Goal: Task Accomplishment & Management: Use online tool/utility

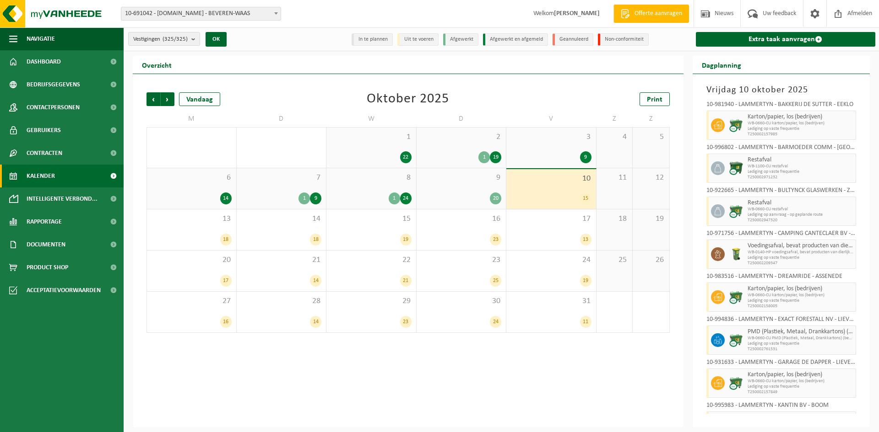
click at [214, 18] on span "10-691042 - [DOMAIN_NAME] - BEVEREN-WAAS" at bounding box center [200, 13] width 159 height 13
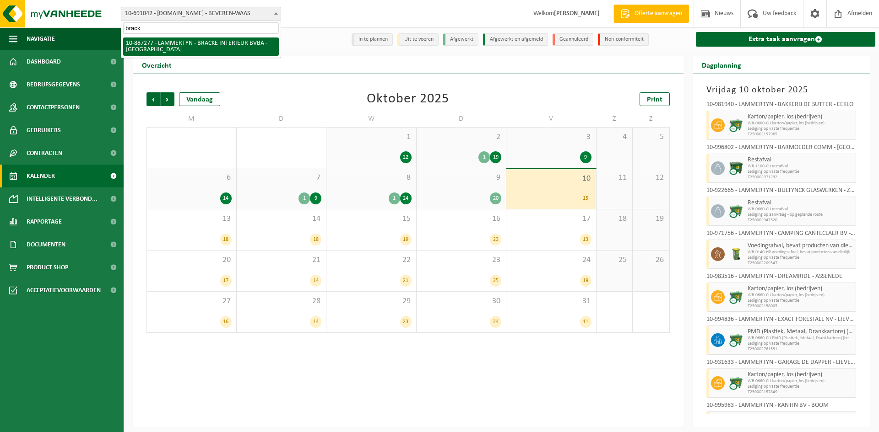
type input "brack"
select select "113030"
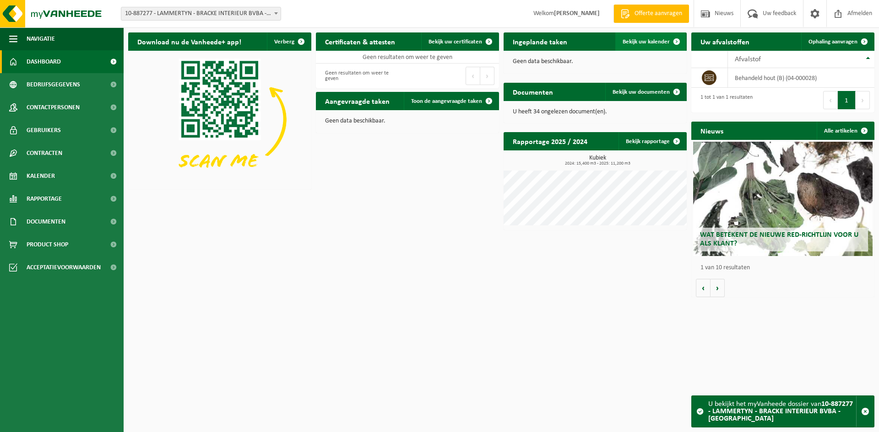
click at [658, 40] on span "Bekijk uw kalender" at bounding box center [645, 42] width 47 height 6
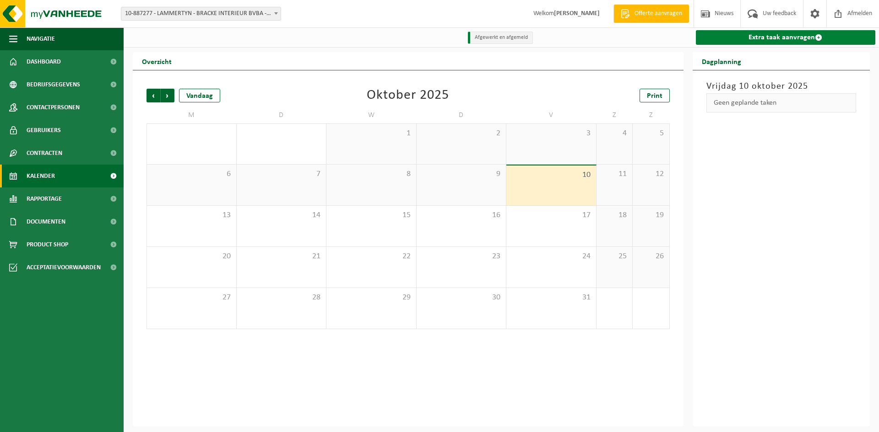
click at [760, 37] on link "Extra taak aanvragen" at bounding box center [786, 37] width 180 height 15
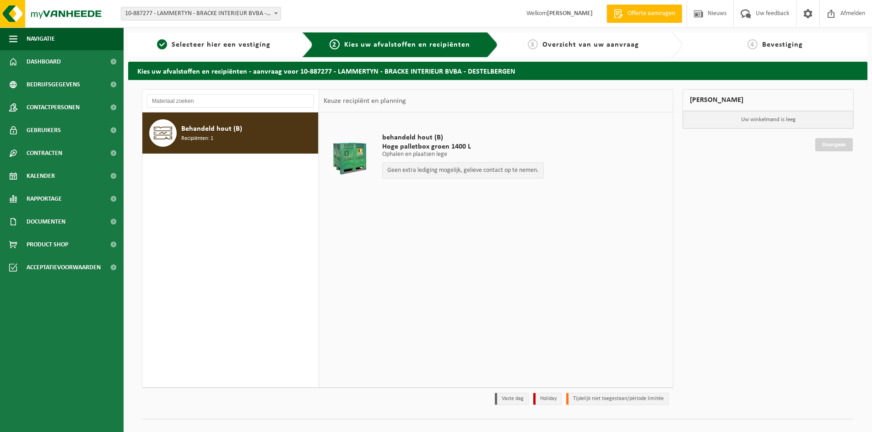
click at [215, 140] on div "Behandeld hout (B) Recipiënten: 1" at bounding box center [248, 132] width 135 height 27
click at [197, 50] on div "1 Selecteer hier een vestiging" at bounding box center [220, 44] width 185 height 25
click at [178, 16] on span "10-887277 - LAMMERTYN - BRACKE INTERIEUR BVBA - [GEOGRAPHIC_DATA]" at bounding box center [200, 13] width 159 height 13
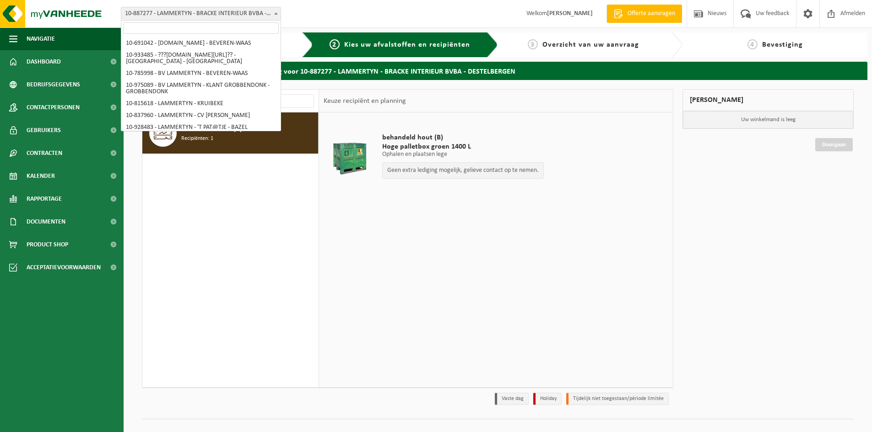
scroll to position [641, 0]
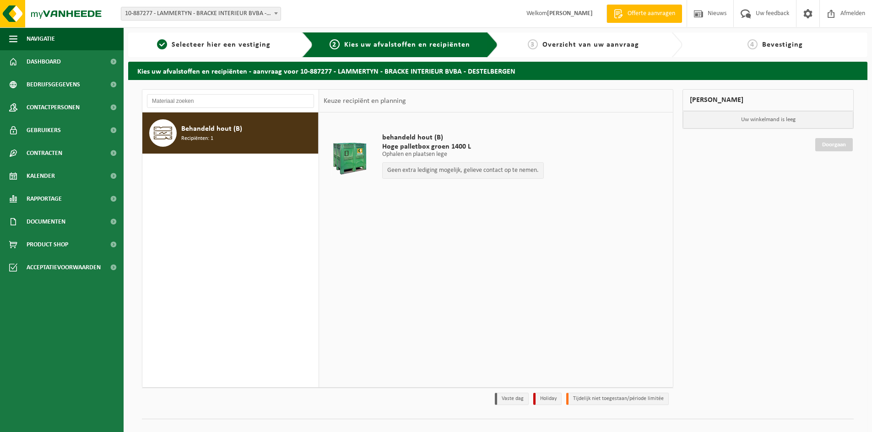
click at [171, 15] on span "10-887277 - LAMMERTYN - BRACKE INTERIEUR BVBA - [GEOGRAPHIC_DATA]" at bounding box center [200, 13] width 159 height 13
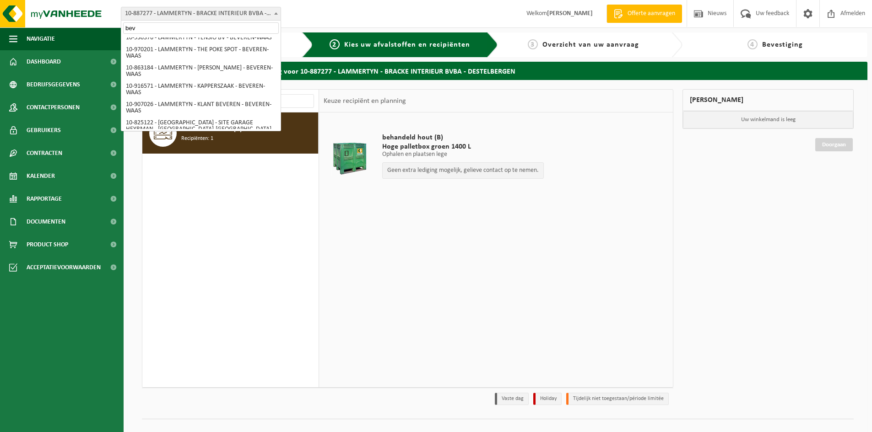
scroll to position [0, 0]
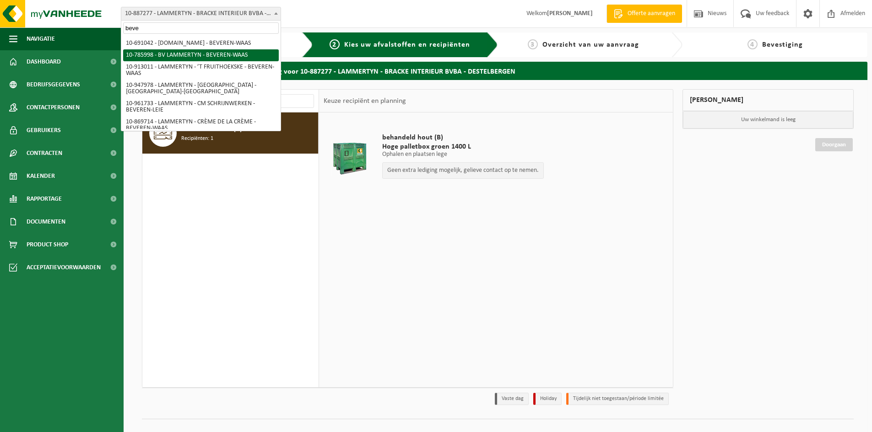
type input "beve"
select select "85359"
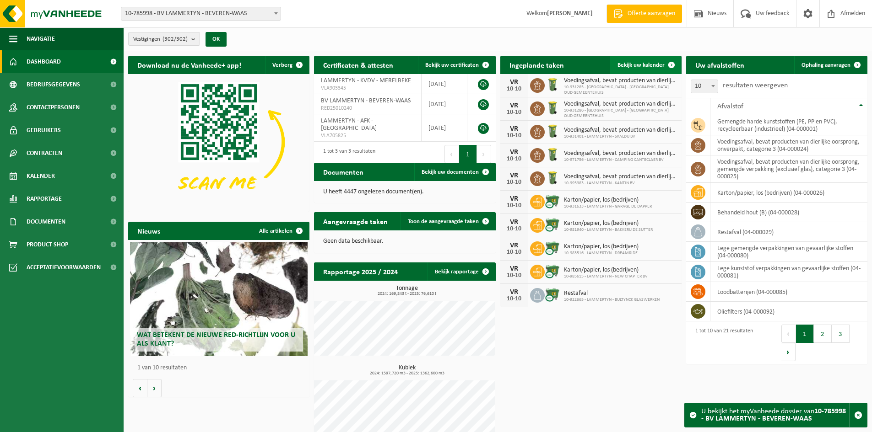
click at [654, 63] on span "Bekijk uw kalender" at bounding box center [640, 65] width 47 height 6
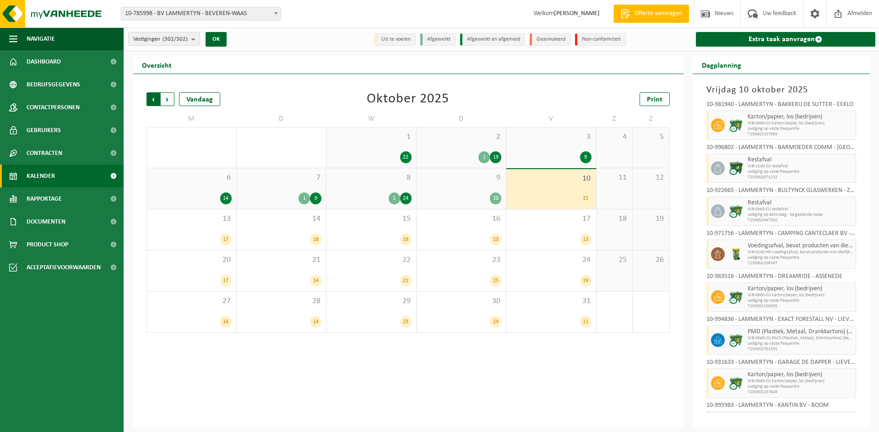
click at [166, 99] on span "Volgende" at bounding box center [168, 99] width 14 height 14
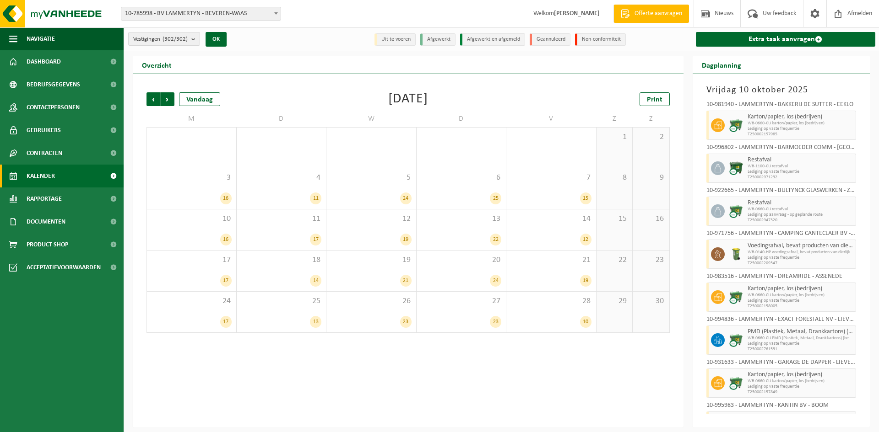
click at [166, 99] on span "Volgende" at bounding box center [168, 99] width 14 height 14
click at [150, 99] on span "Vorige" at bounding box center [153, 99] width 14 height 14
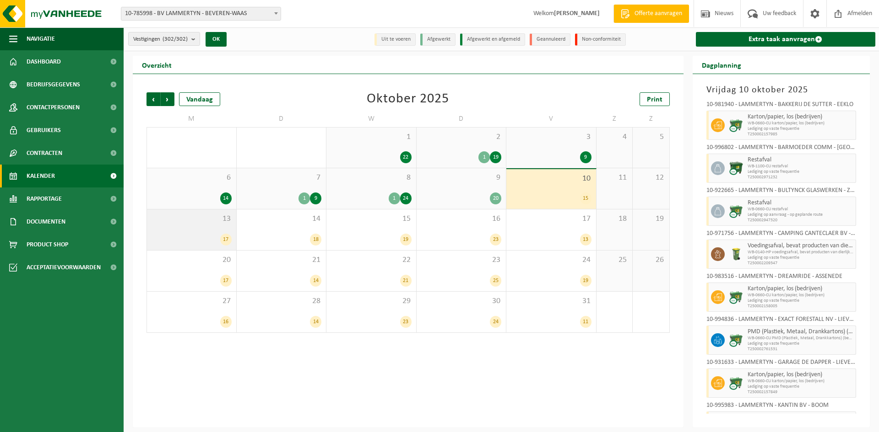
click at [210, 232] on div "13 17" at bounding box center [191, 230] width 89 height 41
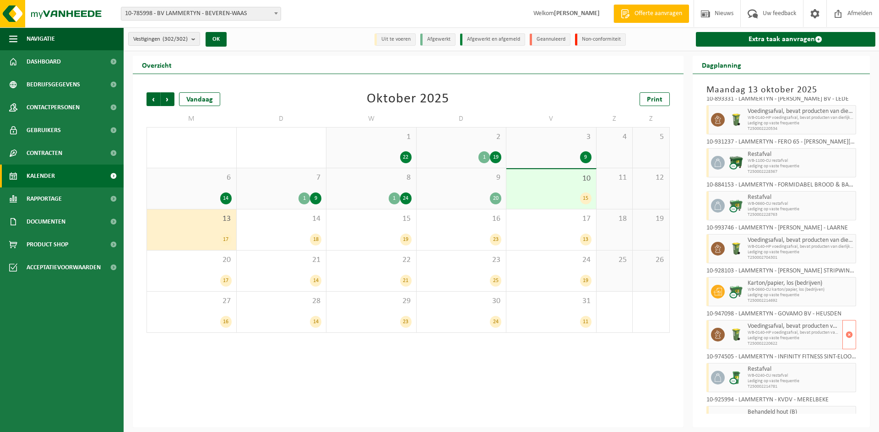
scroll to position [137, 0]
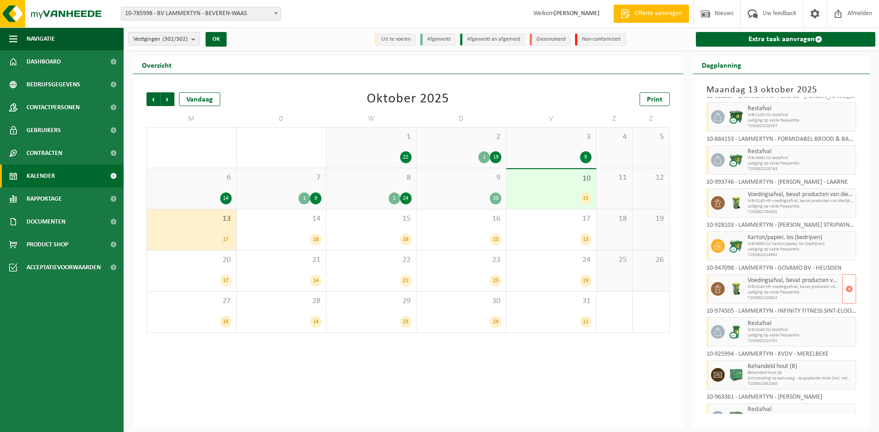
click at [792, 291] on span "Lediging op vaste frequentie" at bounding box center [793, 292] width 93 height 5
click at [845, 290] on span "button" at bounding box center [848, 289] width 7 height 18
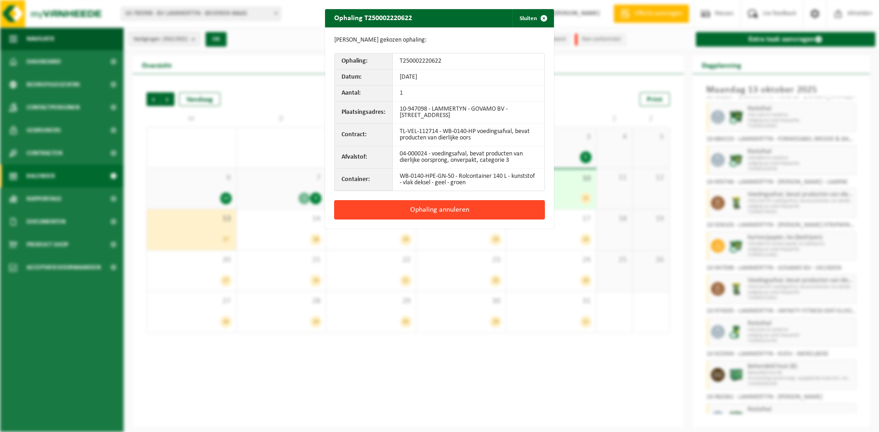
click at [454, 208] on button "Ophaling annuleren" at bounding box center [439, 209] width 210 height 19
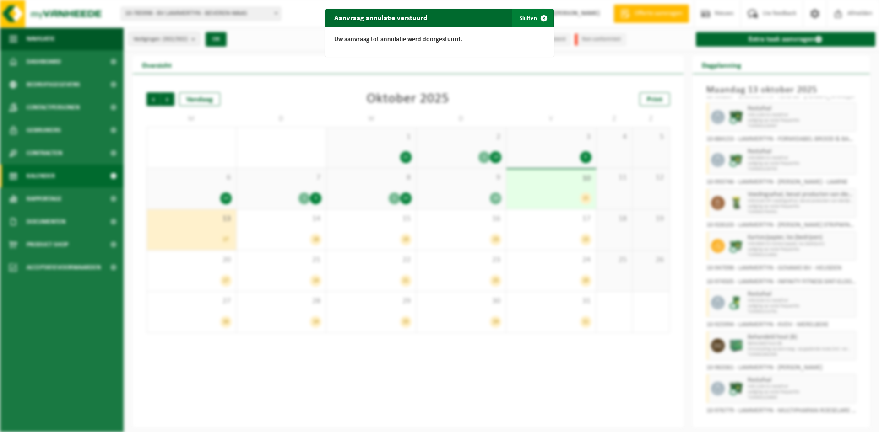
click at [535, 23] on span "button" at bounding box center [543, 18] width 18 height 18
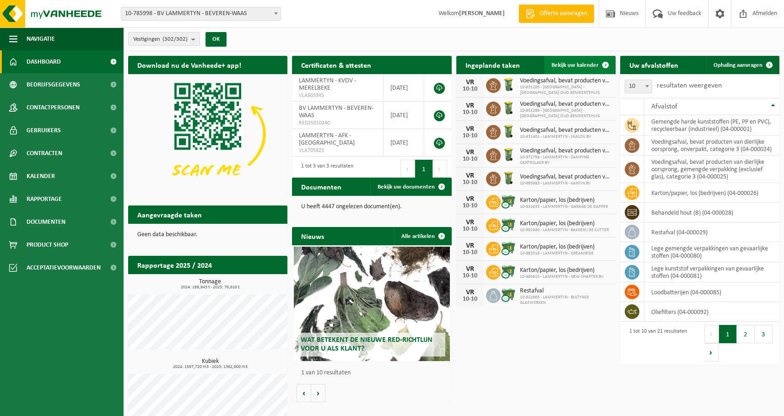
click at [588, 60] on link "Bekijk uw kalender" at bounding box center [579, 65] width 70 height 18
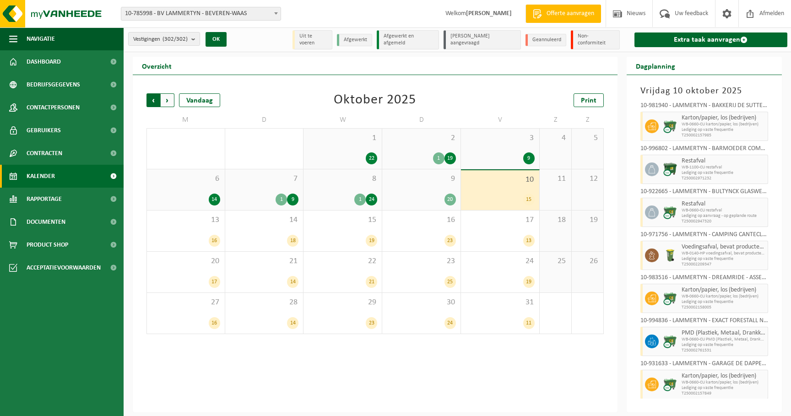
click at [169, 97] on span "Volgende" at bounding box center [168, 100] width 14 height 14
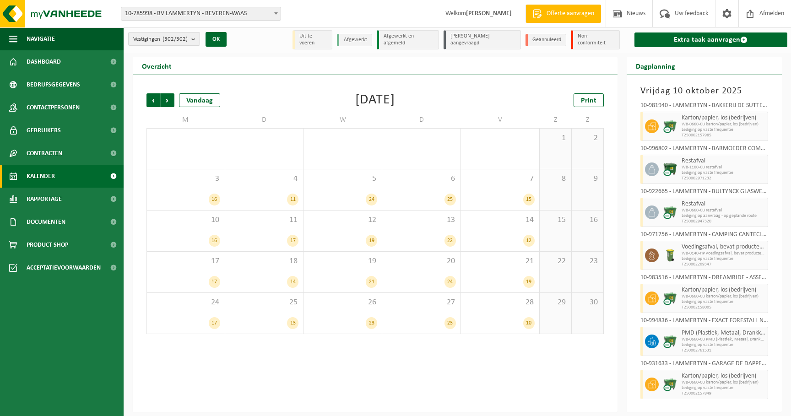
click at [169, 97] on span "Volgende" at bounding box center [168, 100] width 14 height 14
click at [149, 99] on span "Vorige" at bounding box center [153, 100] width 14 height 14
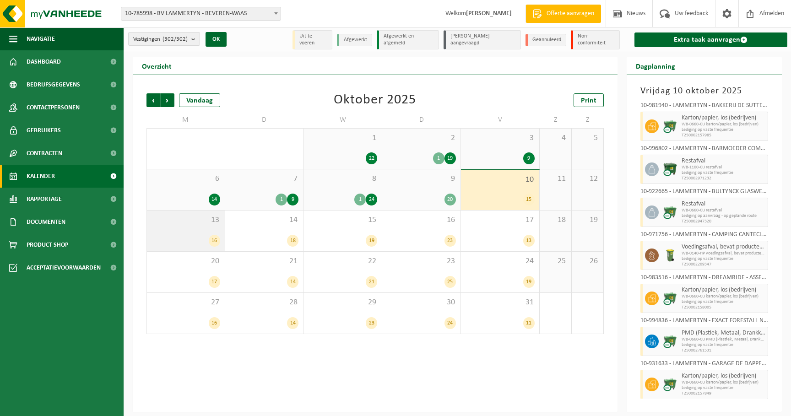
click at [196, 235] on div "16" at bounding box center [185, 241] width 69 height 12
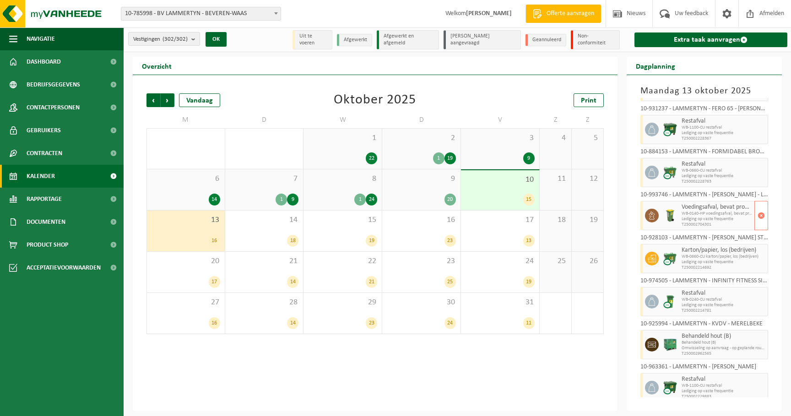
scroll to position [229, 0]
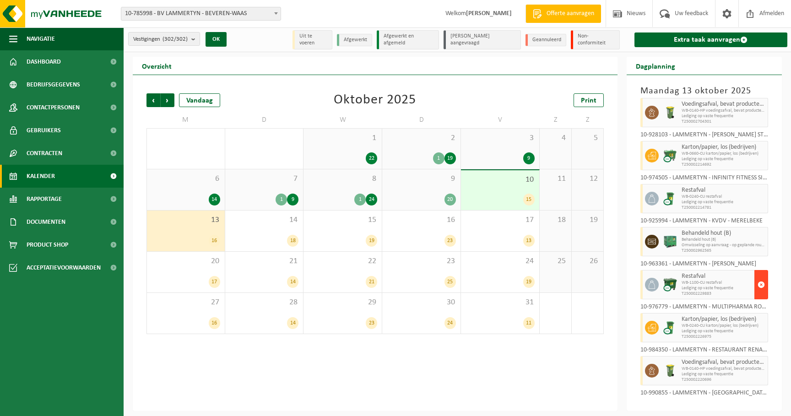
click at [757, 281] on span "button" at bounding box center [760, 284] width 7 height 18
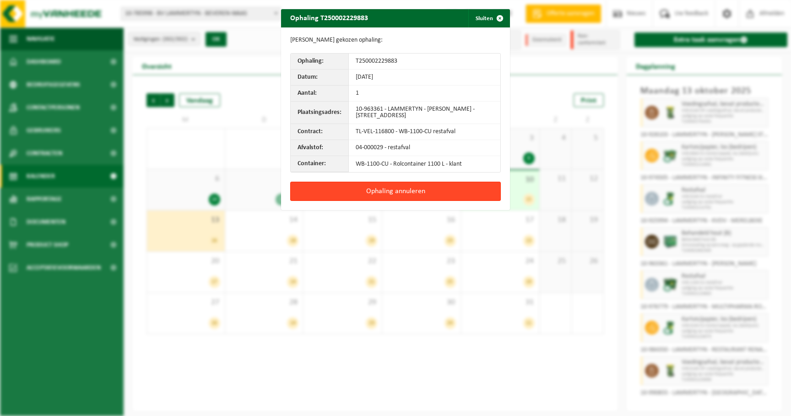
click at [414, 188] on button "Ophaling annuleren" at bounding box center [395, 191] width 210 height 19
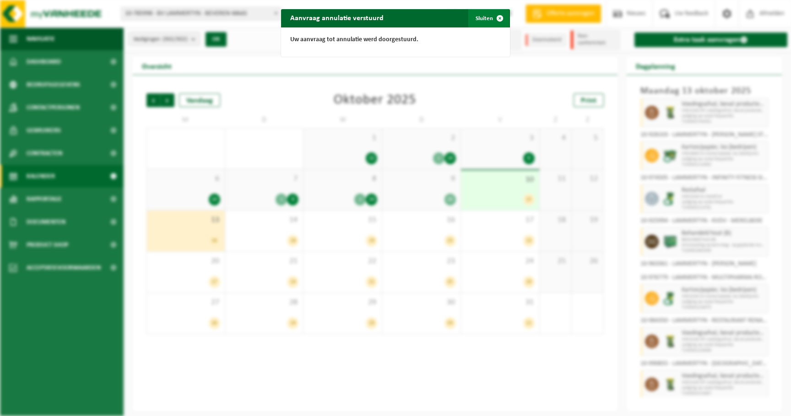
click at [491, 23] on span "button" at bounding box center [500, 18] width 18 height 18
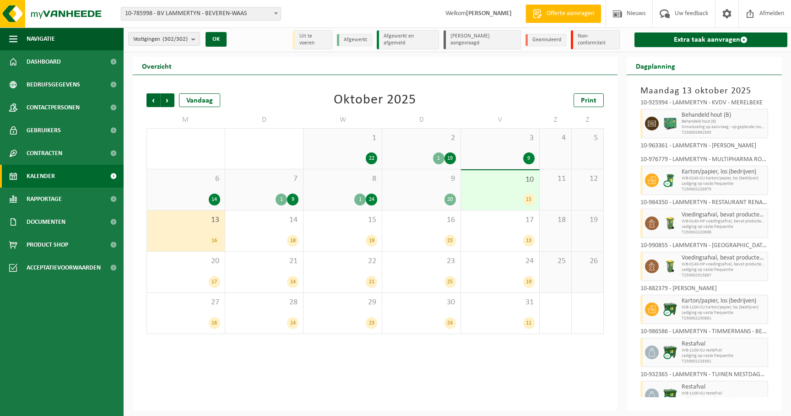
scroll to position [361, 0]
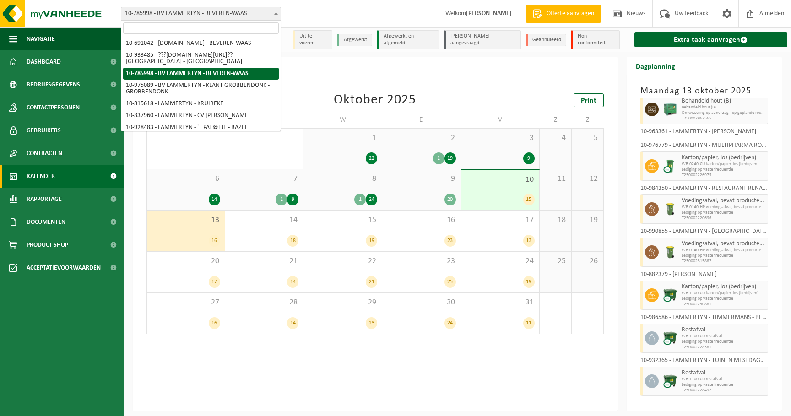
click at [161, 10] on span "10-785998 - BV LAMMERTYN - BEVEREN-WAAS" at bounding box center [200, 13] width 159 height 13
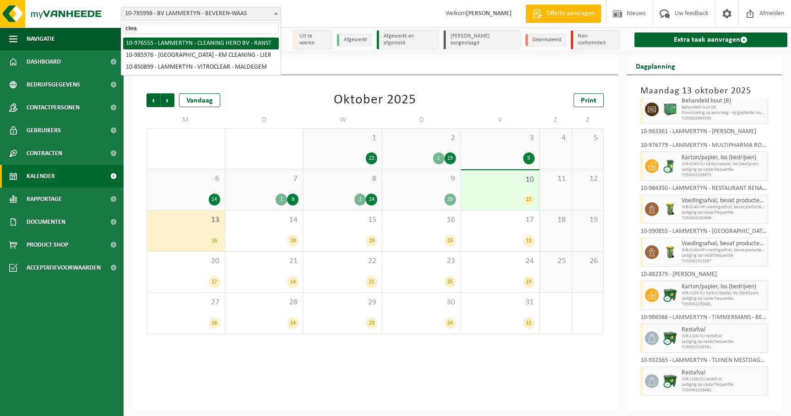
type input "clea"
select select "158906"
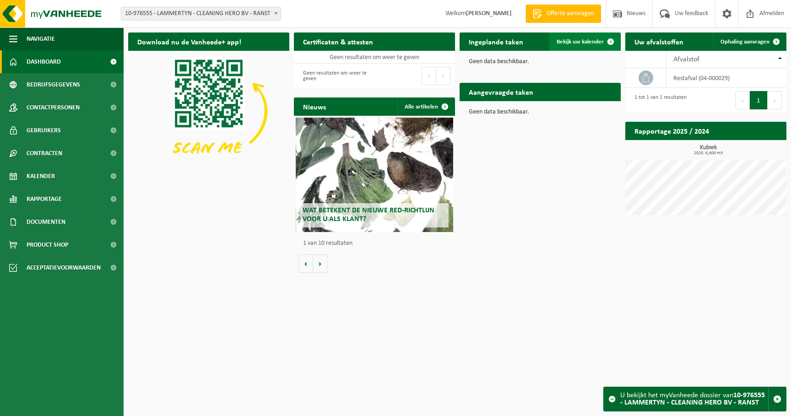
click at [592, 41] on span "Bekijk uw kalender" at bounding box center [579, 42] width 47 height 6
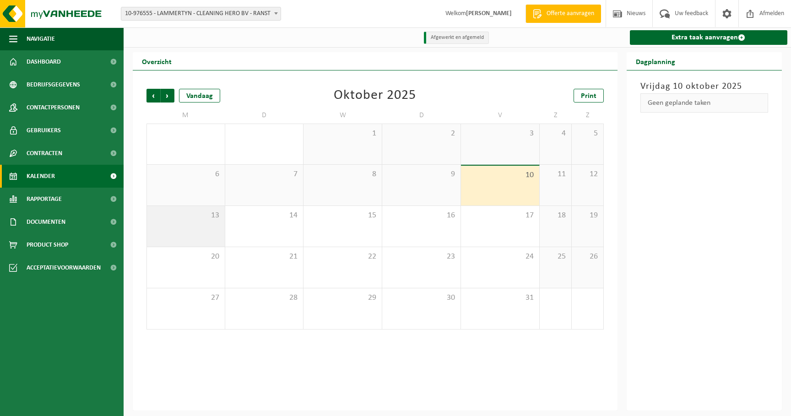
click at [208, 228] on div "13" at bounding box center [186, 226] width 78 height 41
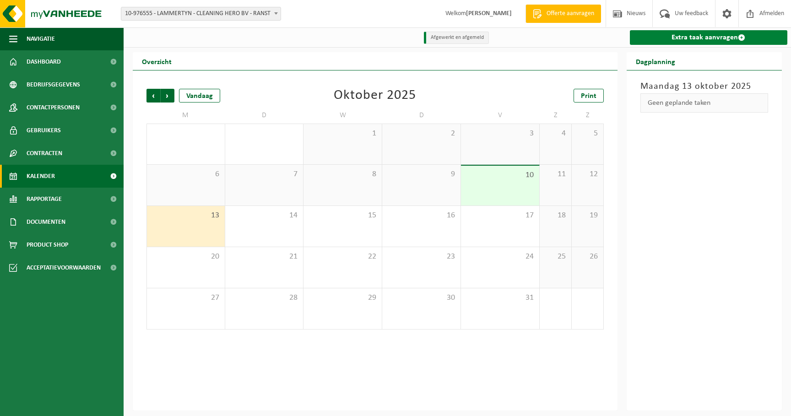
click at [689, 35] on link "Extra taak aanvragen" at bounding box center [709, 37] width 158 height 15
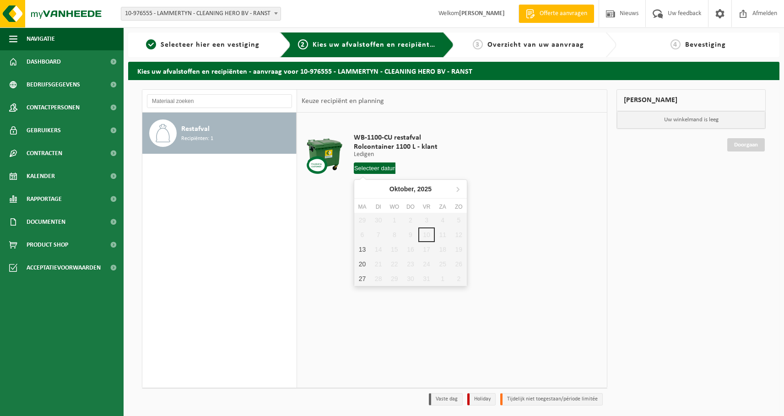
click at [384, 171] on input "text" at bounding box center [375, 167] width 42 height 11
click at [363, 253] on div "13" at bounding box center [362, 249] width 16 height 15
type input "Van 2025-10-13"
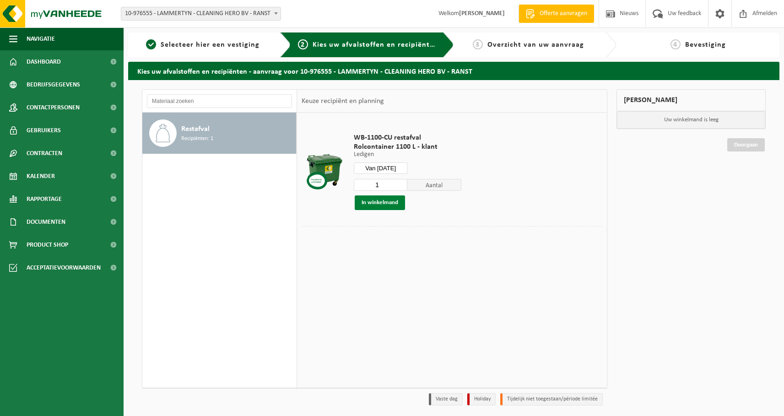
click at [380, 200] on button "In winkelmand" at bounding box center [380, 202] width 50 height 15
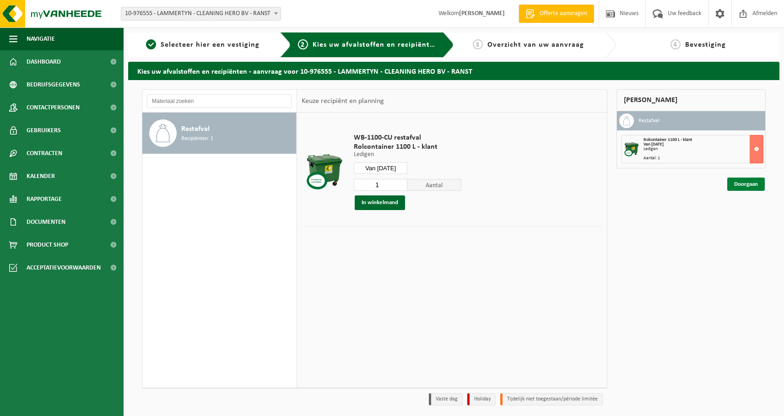
click at [738, 186] on link "Doorgaan" at bounding box center [746, 184] width 38 height 13
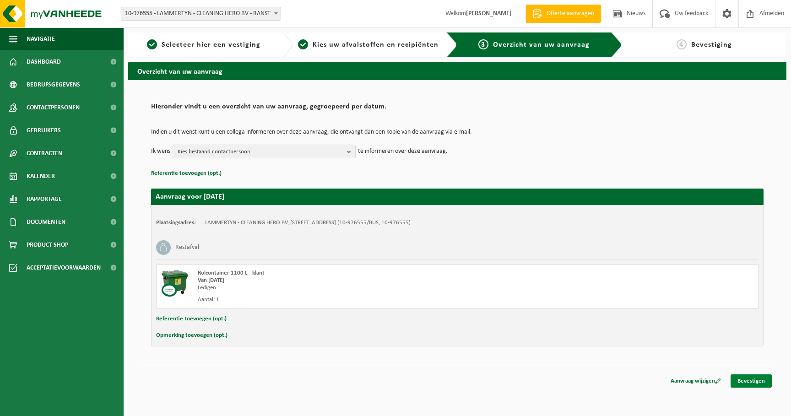
click at [752, 386] on link "Bevestigen" at bounding box center [750, 380] width 41 height 13
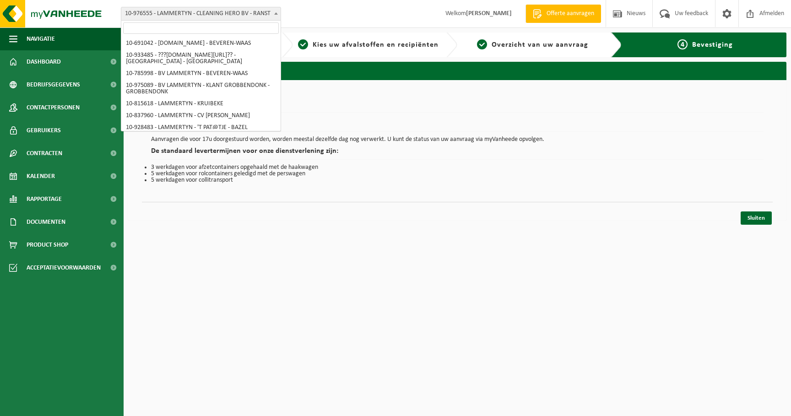
click at [169, 16] on span "10-976555 - LAMMERTYN - CLEANING HERO BV - RANST" at bounding box center [200, 13] width 159 height 13
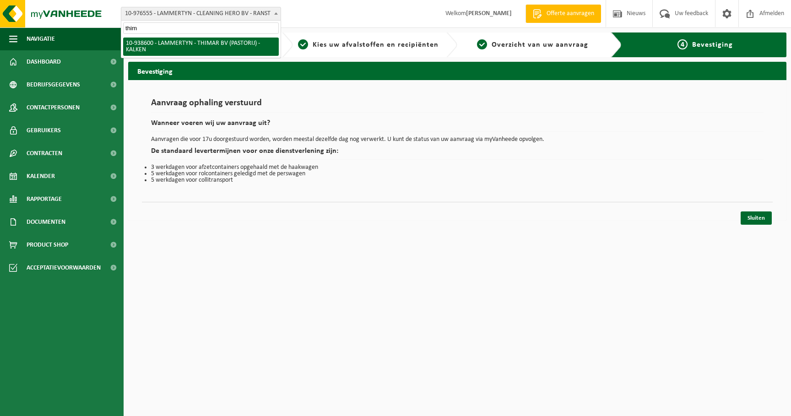
type input "thim"
select select "138014"
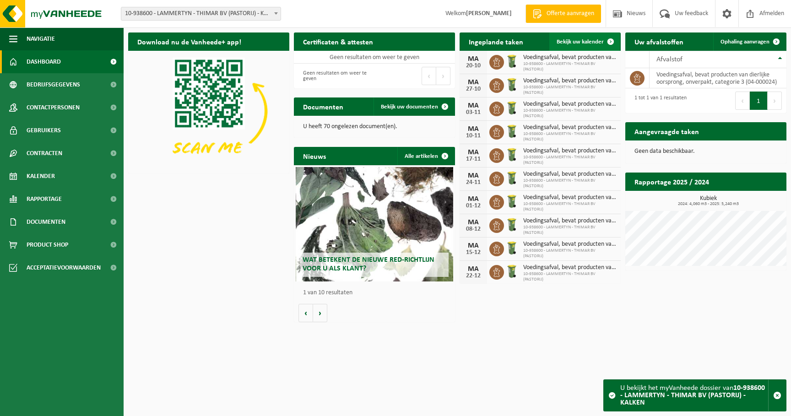
click at [595, 42] on span "Bekijk uw kalender" at bounding box center [579, 42] width 47 height 6
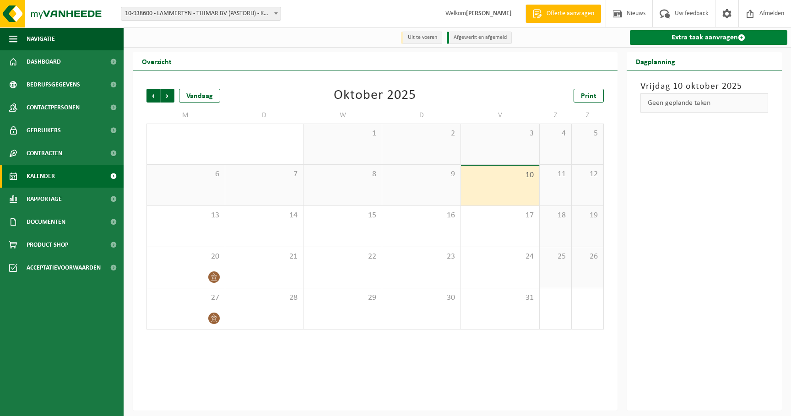
click at [680, 35] on link "Extra taak aanvragen" at bounding box center [709, 37] width 158 height 15
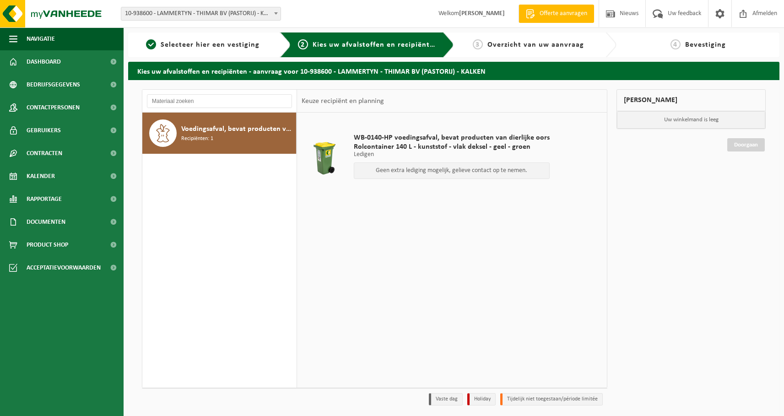
click at [401, 172] on p "Geen extra lediging mogelijk, gelieve contact op te nemen." at bounding box center [452, 170] width 186 height 6
drag, startPoint x: 568, startPoint y: 224, endPoint x: 545, endPoint y: 220, distance: 23.6
click at [568, 224] on div "WB-0140-HP voedingsafval, bevat producten van dierlijke oors Rolcontainer 140 L…" at bounding box center [452, 250] width 310 height 275
click at [435, 173] on p "Geen extra lediging mogelijk, gelieve contact op te nemen." at bounding box center [452, 170] width 186 height 6
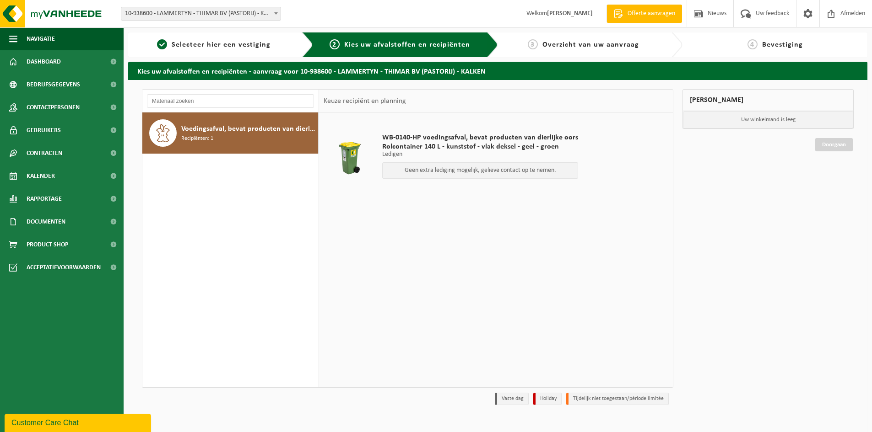
click at [226, 13] on span "10-938600 - LAMMERTYN - THIMAR BV (PASTORIJ) - KALKEN" at bounding box center [200, 13] width 159 height 13
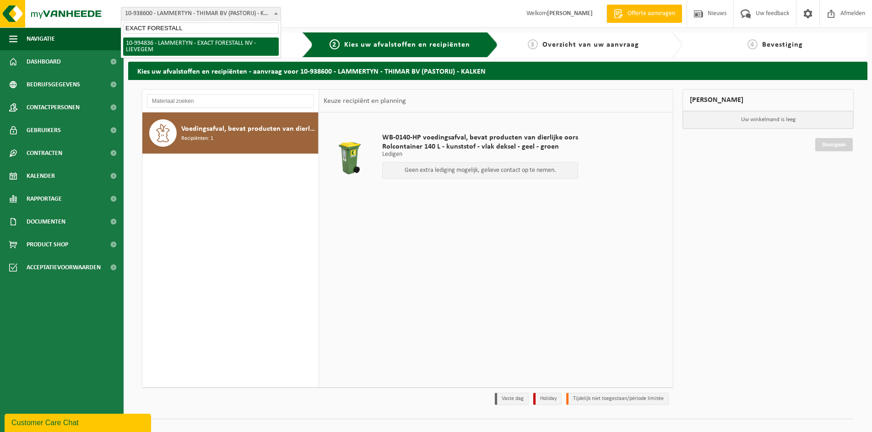
type input "EXACT FORESTALL"
select select "171822"
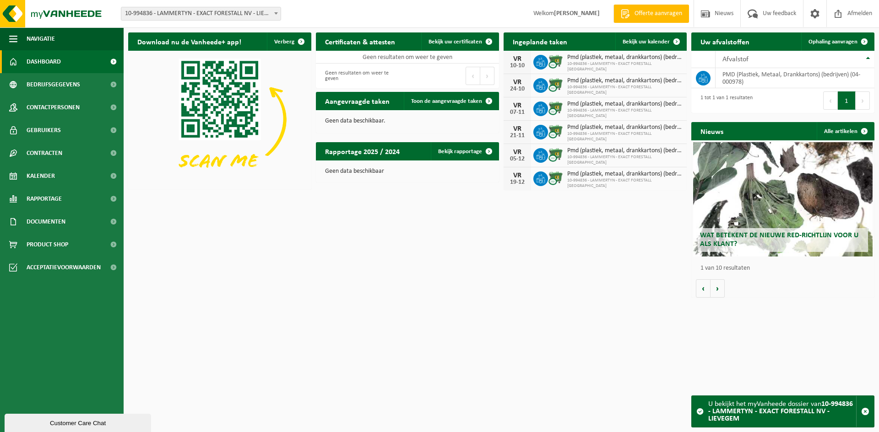
click at [630, 61] on span "Pmd (plastiek, metaal, drankkartons) (bedrijven)" at bounding box center [624, 57] width 115 height 7
